Goal: Task Accomplishment & Management: Manage account settings

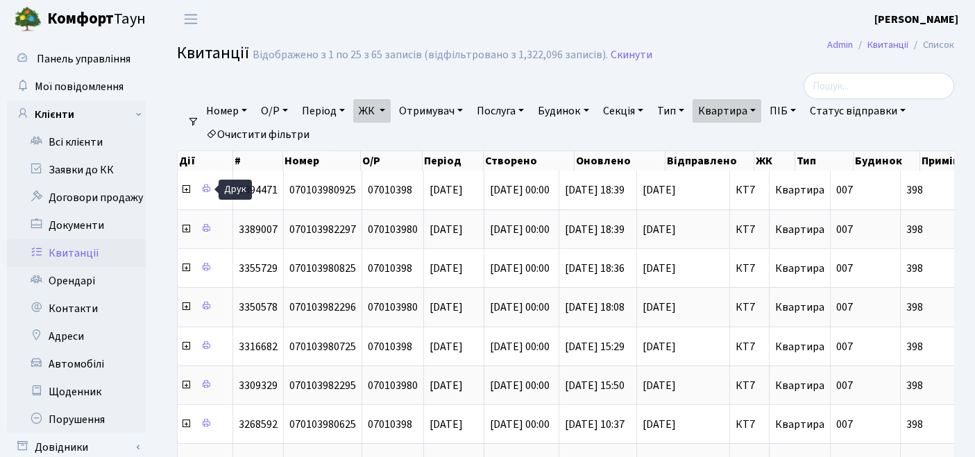
select select "25"
click at [63, 278] on link "Орендарі" at bounding box center [76, 281] width 139 height 28
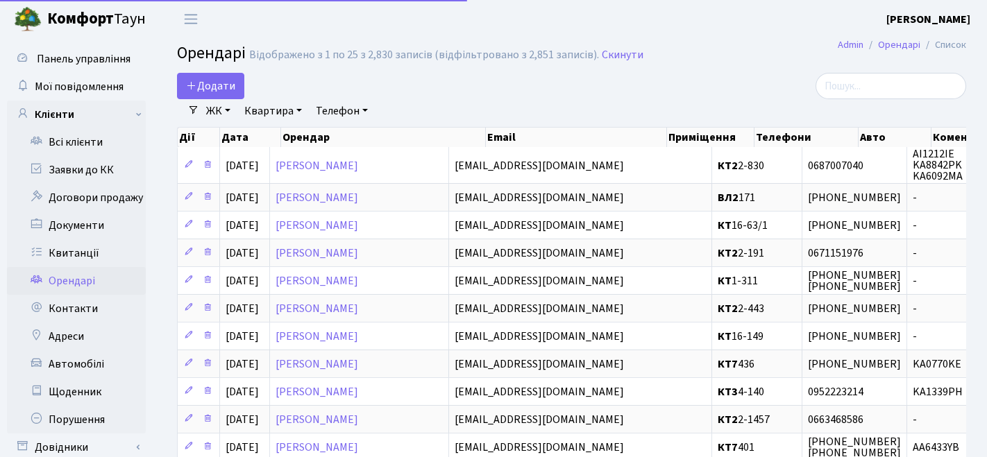
select select "25"
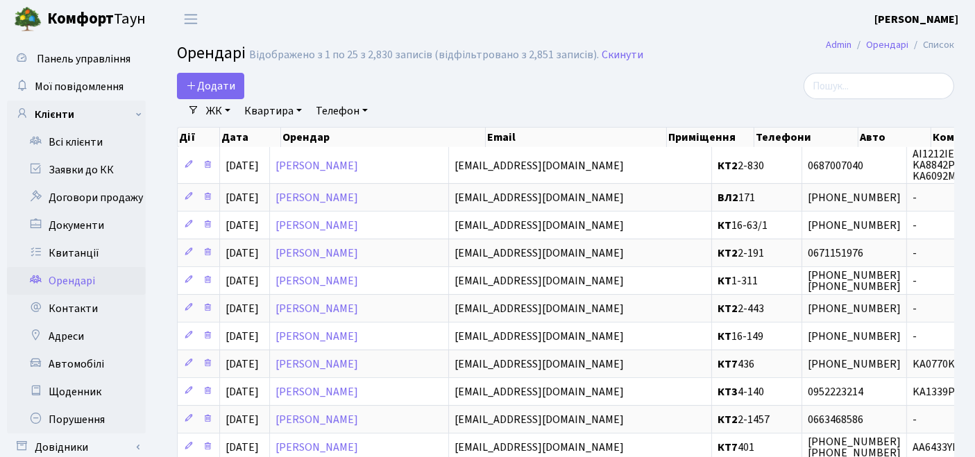
click at [217, 110] on link "ЖК" at bounding box center [218, 111] width 35 height 24
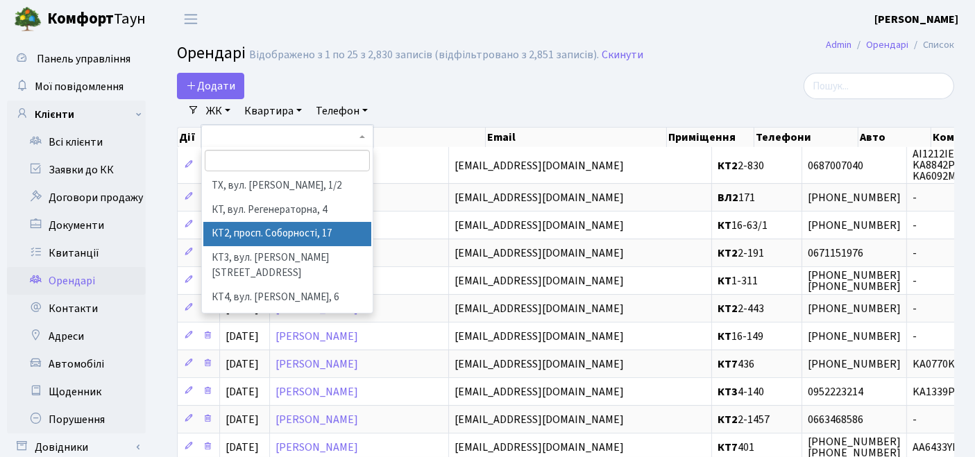
click at [230, 227] on li "КТ2, просп. Соборності, 17" at bounding box center [287, 234] width 169 height 24
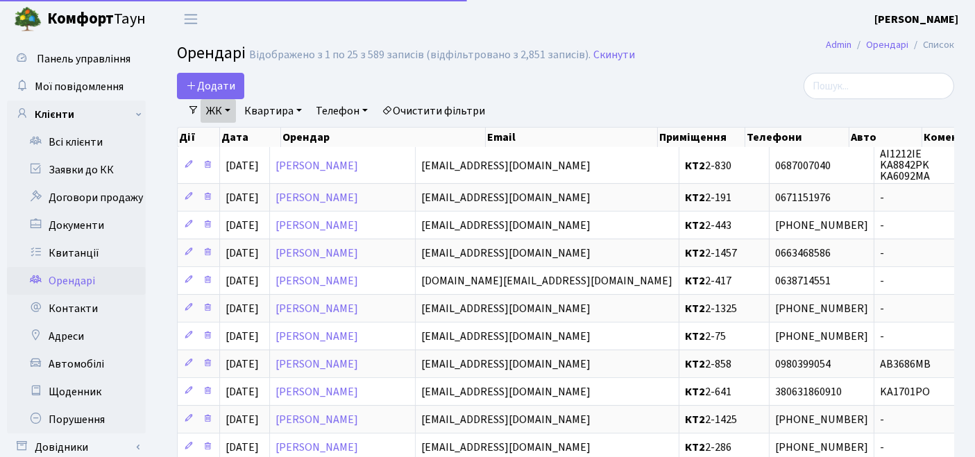
click at [263, 112] on link "Квартира" at bounding box center [273, 111] width 69 height 24
type input "2-1301"
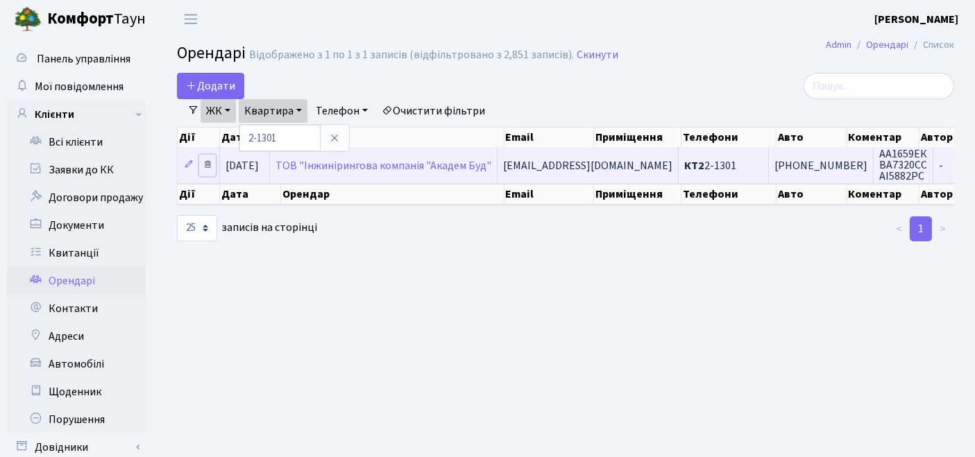
click at [206, 164] on icon at bounding box center [208, 165] width 10 height 10
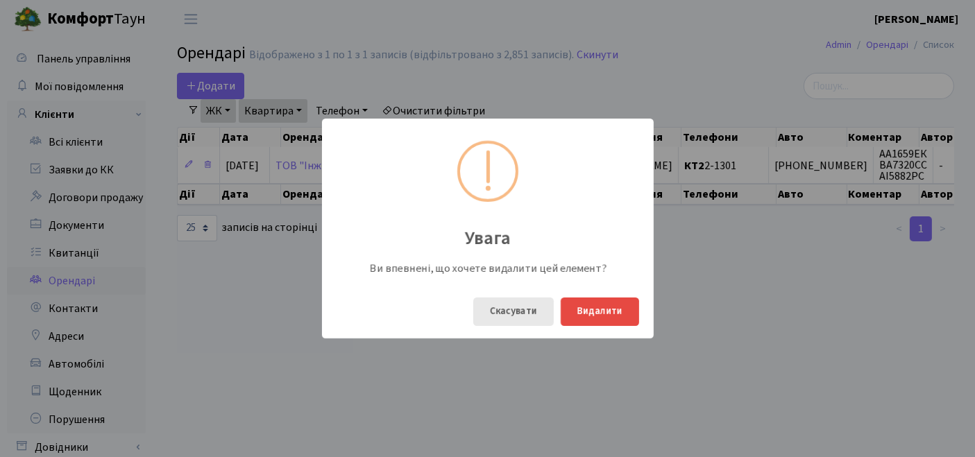
click at [514, 312] on button "Скасувати" at bounding box center [513, 312] width 81 height 28
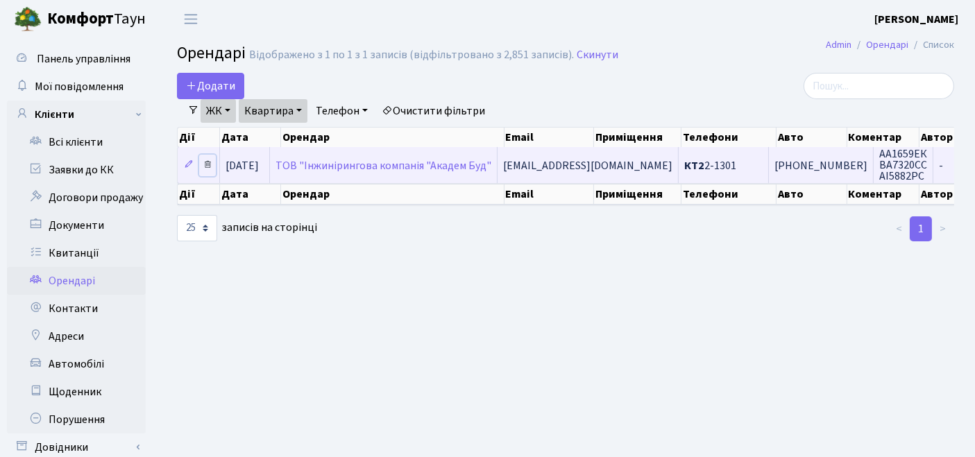
click at [211, 161] on icon at bounding box center [208, 165] width 10 height 10
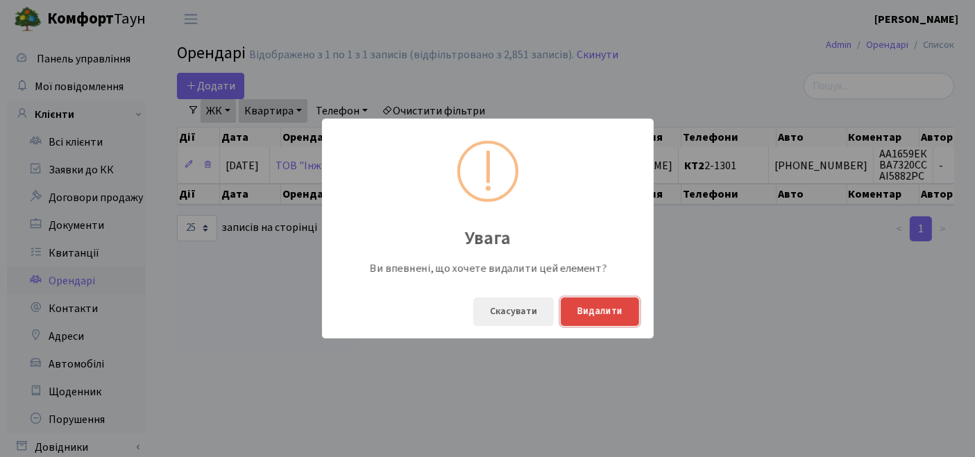
click at [587, 313] on button "Видалити" at bounding box center [600, 312] width 78 height 28
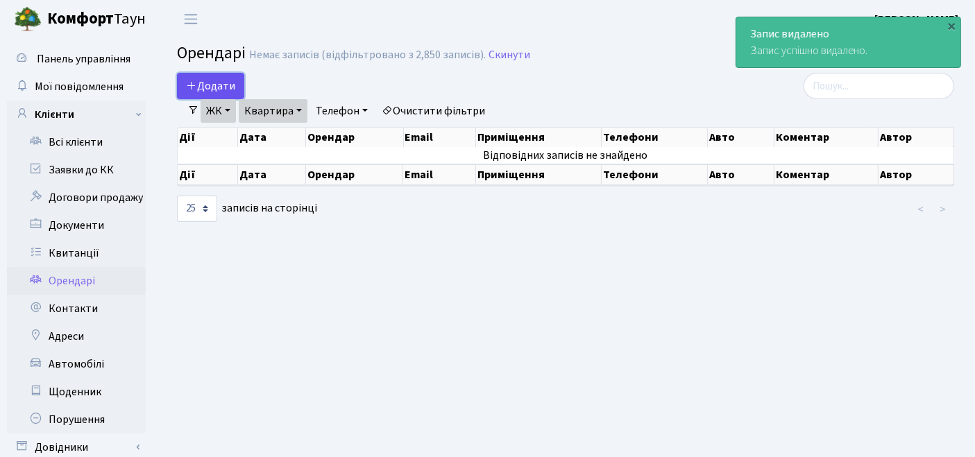
click at [228, 82] on span "Додати" at bounding box center [210, 85] width 49 height 15
